Goal: Task Accomplishment & Management: Manage account settings

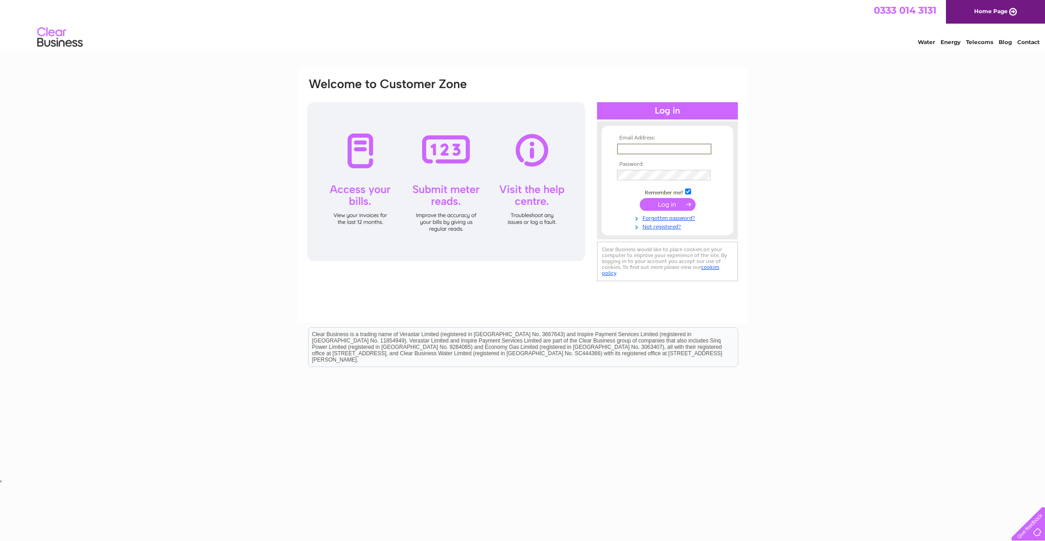
type input "[EMAIL_ADDRESS][DOMAIN_NAME]"
click at [666, 205] on input "submit" at bounding box center [668, 204] width 56 height 13
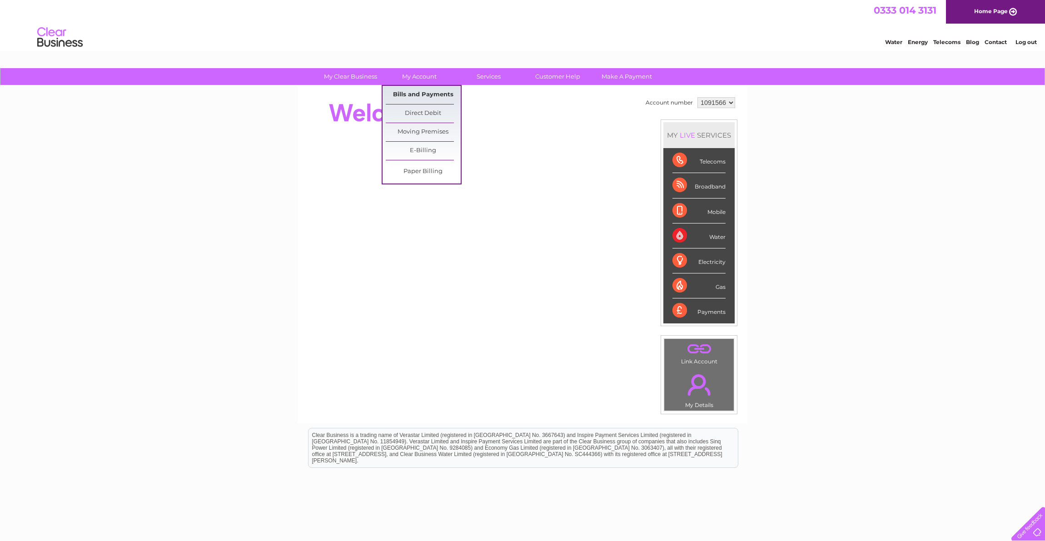
click at [438, 95] on link "Bills and Payments" at bounding box center [423, 95] width 75 height 18
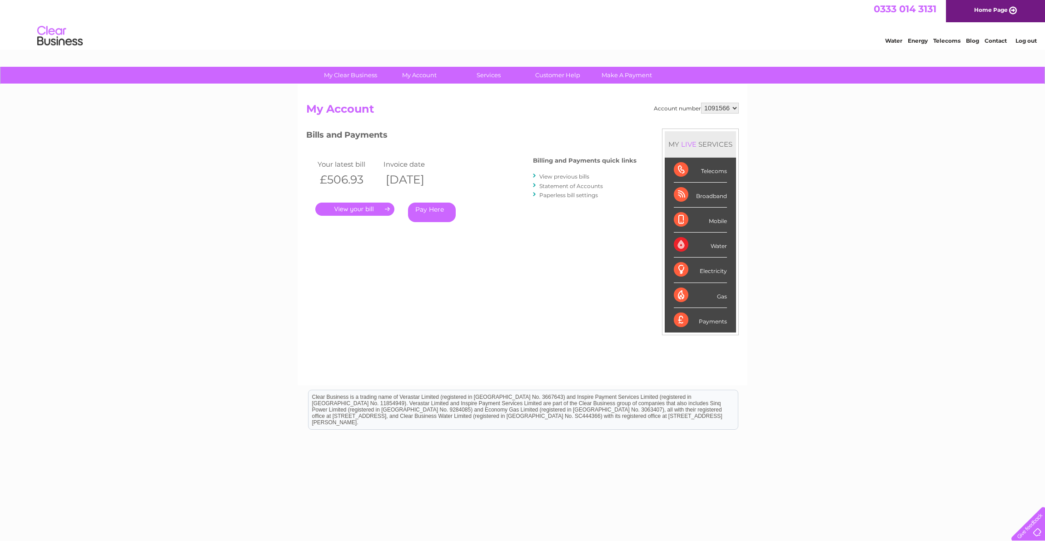
scroll to position [4, 0]
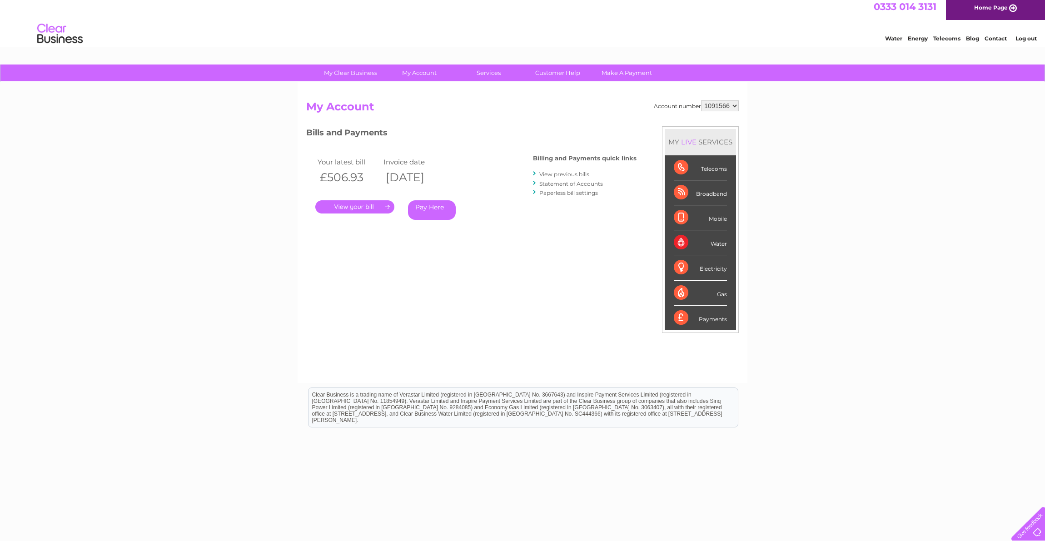
click at [364, 205] on link "." at bounding box center [354, 206] width 79 height 13
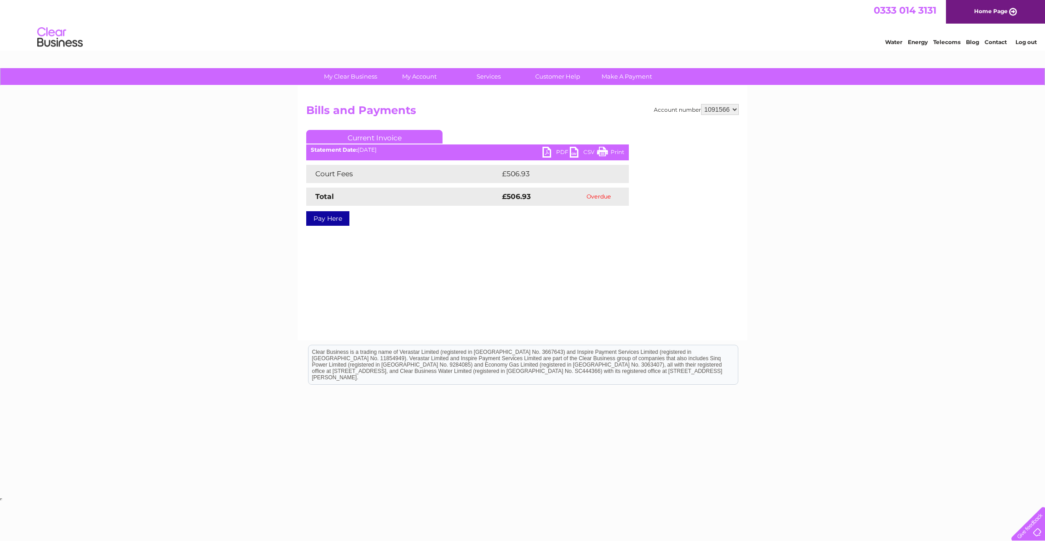
click at [549, 151] on link "PDF" at bounding box center [556, 153] width 27 height 13
